Goal: Task Accomplishment & Management: Complete application form

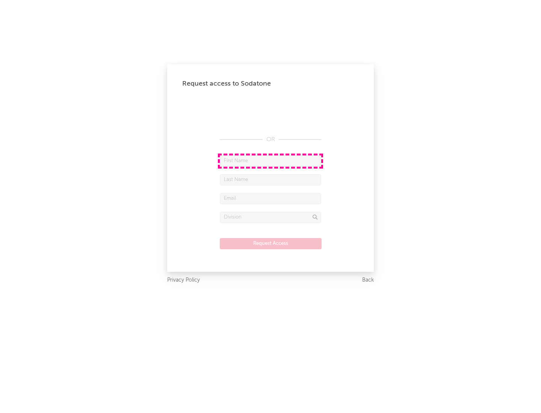
click at [270, 161] on input "text" at bounding box center [270, 160] width 101 height 11
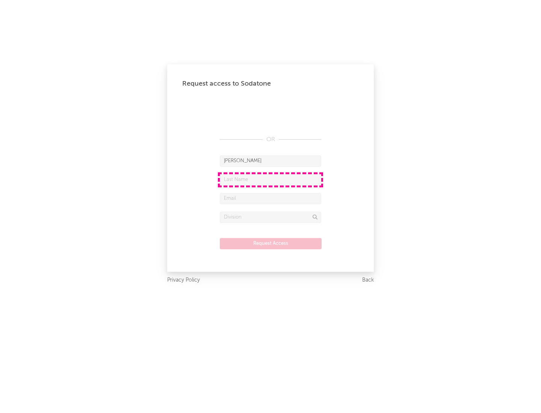
type input "[PERSON_NAME]"
click at [270, 179] on input "text" at bounding box center [270, 179] width 101 height 11
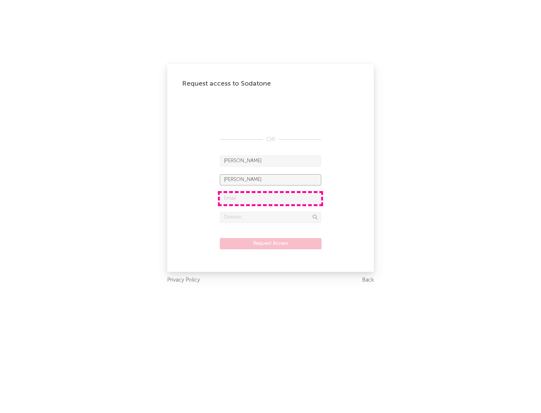
type input "[PERSON_NAME]"
click at [270, 198] on input "text" at bounding box center [270, 198] width 101 height 11
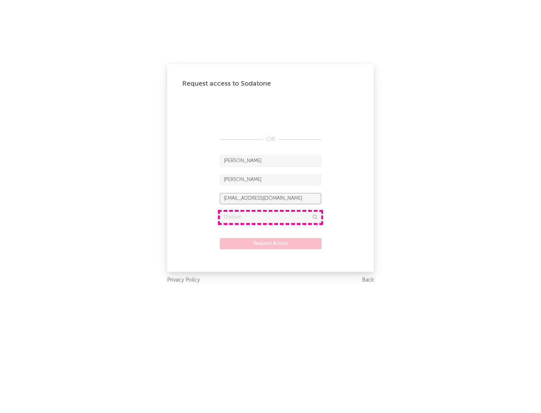
type input "[EMAIL_ADDRESS][DOMAIN_NAME]"
click at [270, 217] on input "text" at bounding box center [270, 217] width 101 height 11
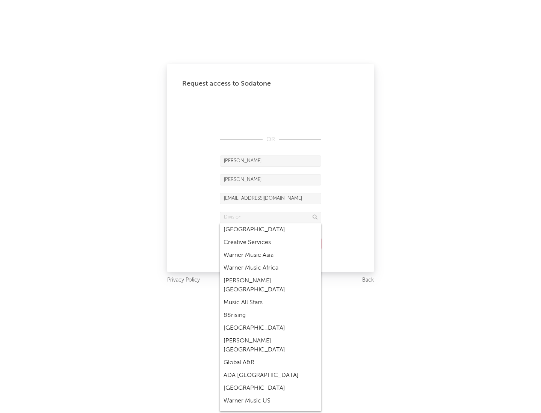
click at [270, 296] on div "Music All Stars" at bounding box center [270, 302] width 101 height 13
type input "Music All Stars"
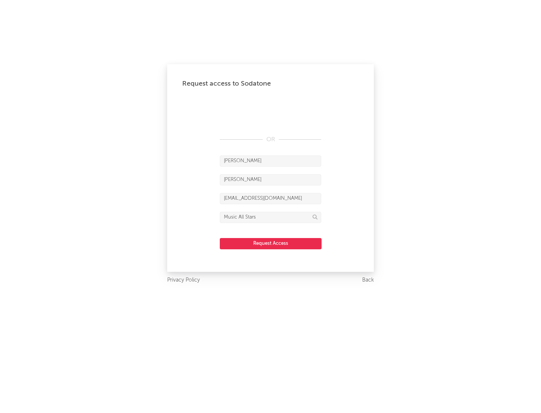
click at [270, 243] on button "Request Access" at bounding box center [271, 243] width 102 height 11
